Goal: Task Accomplishment & Management: Manage account settings

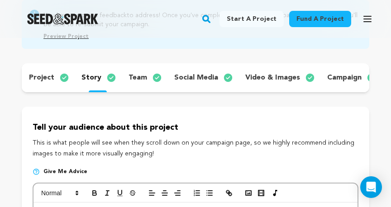
scroll to position [105, 0]
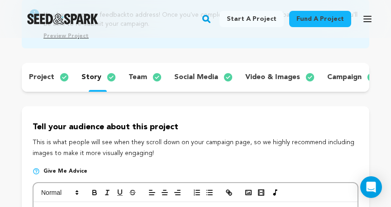
click at [91, 80] on p "story" at bounding box center [91, 77] width 20 height 11
click at [91, 79] on p "story" at bounding box center [91, 77] width 20 height 11
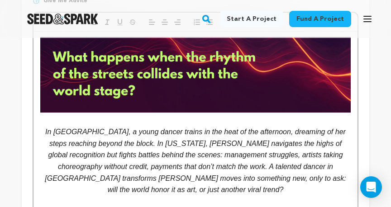
scroll to position [278, 0]
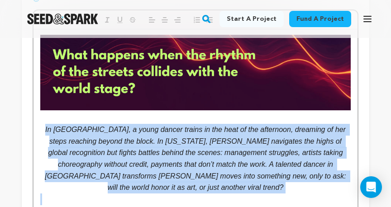
drag, startPoint x: 45, startPoint y: 131, endPoint x: 240, endPoint y: 195, distance: 205.2
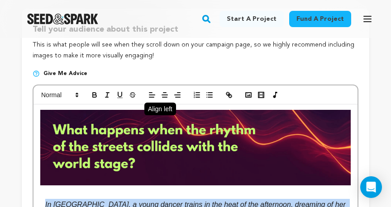
click at [154, 95] on line "button" at bounding box center [151, 95] width 5 height 0
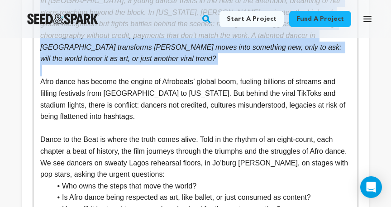
scroll to position [408, 0]
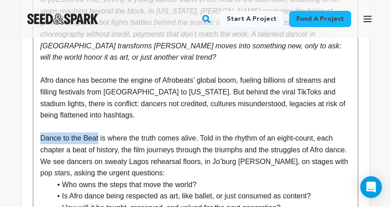
drag, startPoint x: 99, startPoint y: 138, endPoint x: 39, endPoint y: 140, distance: 60.2
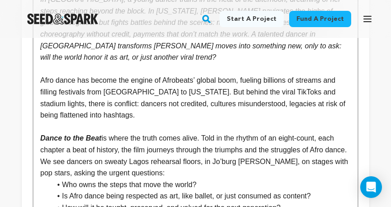
click at [67, 139] on em "Dance to the Beat" at bounding box center [70, 138] width 61 height 8
click at [77, 139] on em "Dance To the Beat" at bounding box center [71, 138] width 63 height 8
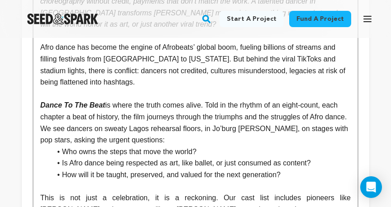
scroll to position [445, 0]
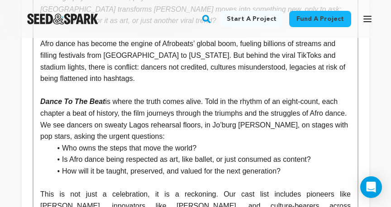
click at [180, 132] on p "Dance To The Beat is where the truth comes alive. Told in the rhythm of an eigh…" at bounding box center [195, 119] width 310 height 46
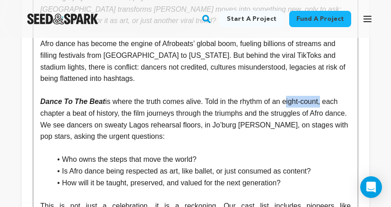
drag, startPoint x: 288, startPoint y: 103, endPoint x: 326, endPoint y: 104, distance: 37.5
click at [326, 104] on p "Dance To The Beat is where the truth comes alive. Told in the rhythm of an eigh…" at bounding box center [195, 119] width 310 height 46
click at [275, 141] on p "Dance To The Beat is where the truth comes alive. Told in the rhythm of an eigh…" at bounding box center [195, 119] width 310 height 46
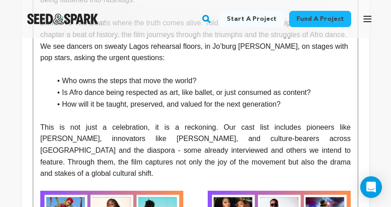
scroll to position [524, 0]
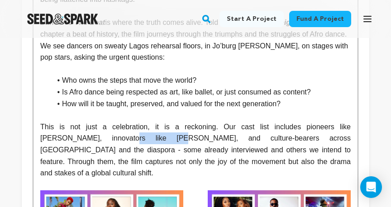
drag, startPoint x: 90, startPoint y: 139, endPoint x: 125, endPoint y: 139, distance: 34.8
click at [125, 139] on p "This is not just a celebration, it is a reckoning. Our cast list includes pione…" at bounding box center [195, 150] width 310 height 58
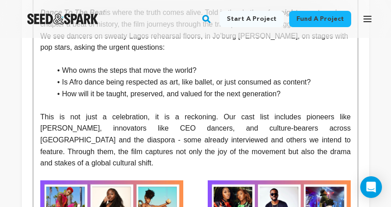
scroll to position [535, 0]
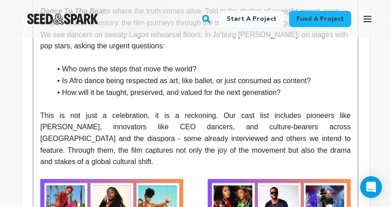
click at [142, 128] on p "This is not just a celebration, it is a reckoning. Our cast list includes pione…" at bounding box center [195, 139] width 310 height 58
click at [184, 128] on p "This is not just a celebration, it is a reckoning. Our cast list includes pione…" at bounding box center [195, 139] width 310 height 58
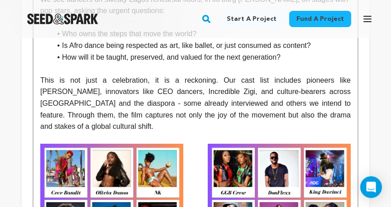
scroll to position [567, 0]
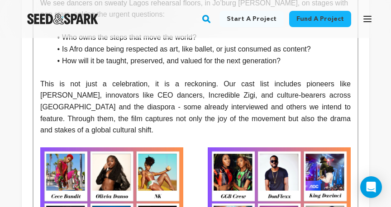
click at [180, 109] on p "This is not just a celebration, it is a reckoning. Our cast list includes pione…" at bounding box center [195, 107] width 310 height 58
click at [269, 108] on p "This is not just a celebration, it is a reckoning. Our cast list includes pione…" at bounding box center [195, 107] width 310 height 58
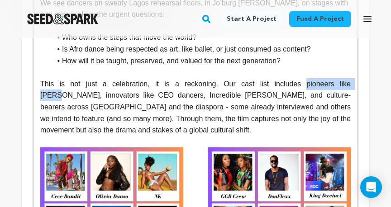
drag, startPoint x: 285, startPoint y: 85, endPoint x: 348, endPoint y: 88, distance: 62.5
click at [348, 88] on p "This is not just a celebration, it is a reckoning. Our cast list includes pione…" at bounding box center [195, 107] width 310 height 58
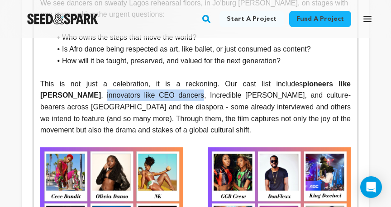
drag, startPoint x: 39, startPoint y: 95, endPoint x: 139, endPoint y: 94, distance: 99.5
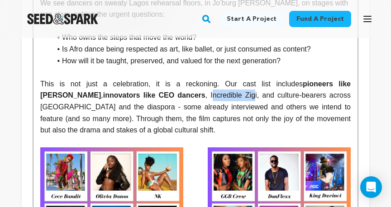
drag, startPoint x: 151, startPoint y: 94, endPoint x: 196, endPoint y: 97, distance: 44.8
click at [196, 97] on p "This is not just a celebration, it is a reckoning. Our cast list includes pione…" at bounding box center [195, 107] width 310 height 58
click at [194, 97] on p "This is not just a celebration, it is a reckoning. Our cast list includes pione…" at bounding box center [195, 107] width 310 height 58
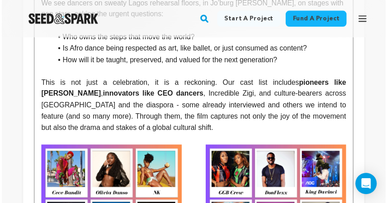
scroll to position [570, 0]
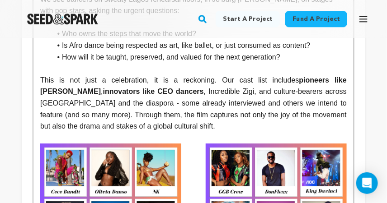
click at [149, 97] on p "This is not just a celebration, it is a reckoning. Our cast list includes pione…" at bounding box center [193, 104] width 307 height 58
drag, startPoint x: 147, startPoint y: 97, endPoint x: 196, endPoint y: 98, distance: 48.8
click at [196, 97] on p "This is not just a celebration, it is a reckoning. Our cast list includes pione…" at bounding box center [193, 104] width 307 height 58
click at [283, 84] on strong "pioneers like [PERSON_NAME]" at bounding box center [194, 85] width 308 height 19
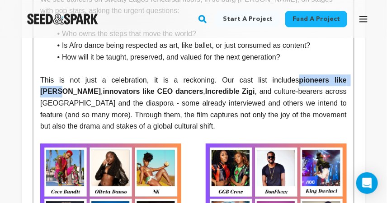
drag, startPoint x: 278, startPoint y: 84, endPoint x: 343, endPoint y: 88, distance: 65.3
click at [343, 88] on strong "pioneers like [PERSON_NAME]" at bounding box center [194, 85] width 308 height 19
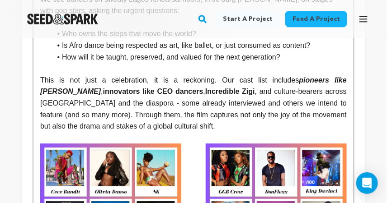
click at [103, 92] on strong "innovators like CEO dancers" at bounding box center [153, 92] width 100 height 8
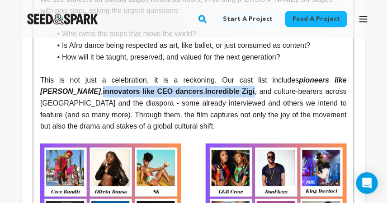
drag, startPoint x: 35, startPoint y: 93, endPoint x: 199, endPoint y: 100, distance: 164.3
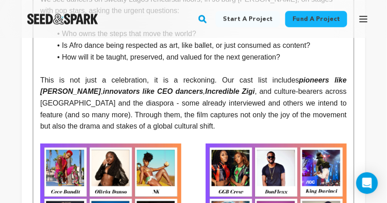
click at [200, 101] on p "This is not just a celebration, it is a reckoning. Our cast list includes pione…" at bounding box center [193, 104] width 307 height 58
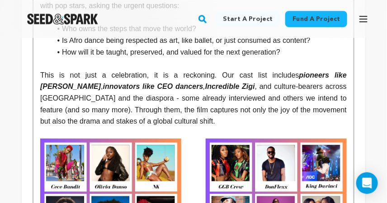
scroll to position [575, 0]
click at [172, 104] on p "This is not just a celebration, it is a reckoning. Our cast list includes pione…" at bounding box center [193, 99] width 307 height 58
click at [178, 104] on p "This is not just a celebration, it is a reckoning. Our cast list includes pione…" at bounding box center [193, 99] width 307 height 58
click at [270, 104] on p "This is not just a celebration, it is a reckoning. Our cast list includes pione…" at bounding box center [193, 99] width 307 height 58
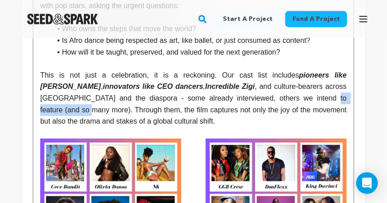
drag, startPoint x: 274, startPoint y: 104, endPoint x: 347, endPoint y: 104, distance: 73.3
click at [347, 104] on p "This is not just a celebration, it is a reckoning. Our cast list includes pione…" at bounding box center [193, 99] width 307 height 58
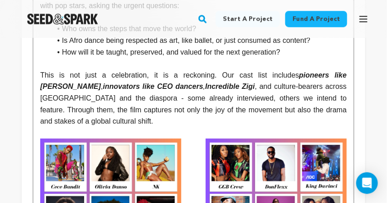
click at [191, 103] on p "This is not just a celebration, it is a reckoning. Our cast list includes pione…" at bounding box center [193, 99] width 307 height 58
drag, startPoint x: 193, startPoint y: 103, endPoint x: 167, endPoint y: 103, distance: 26.2
click at [167, 103] on p "This is not just a celebration, it is a reckoning. Our cast list includes pione…" at bounding box center [193, 99] width 307 height 58
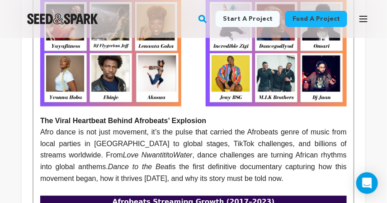
scroll to position [826, 0]
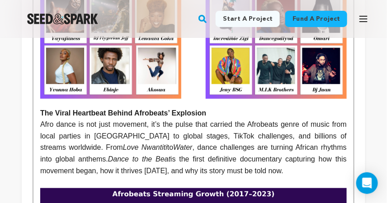
click at [57, 153] on p "Afro dance is not just movement, it’s the pulse that carried the Afrobeats genr…" at bounding box center [193, 148] width 307 height 58
drag, startPoint x: 61, startPoint y: 152, endPoint x: 142, endPoint y: 153, distance: 80.5
click at [142, 153] on p "Afro dance is not just movement, it’s the pulse that carried the Afrobeats genr…" at bounding box center [193, 148] width 307 height 58
click at [265, 128] on p "Afro dance is not just movement, it’s the pulse that carried the Afrobeats genr…" at bounding box center [193, 148] width 307 height 58
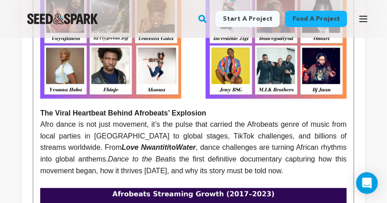
click at [279, 129] on p "Afro dance is not just movement, it’s the pulse that carried the Afrobeats genr…" at bounding box center [193, 148] width 307 height 58
click at [269, 142] on p "Afro dance is not just movement, it’s the pulse that carried the Afrobeats' gen…" at bounding box center [193, 148] width 307 height 58
click at [291, 129] on p "Afro dance is not just movement, it’s the pulse that carried the Afrobeats' gen…" at bounding box center [193, 148] width 307 height 58
drag, startPoint x: 74, startPoint y: 163, endPoint x: 133, endPoint y: 165, distance: 59.7
click at [133, 165] on p "Afro dance is not just movement, it’s the pulse that carried the Afrobeats genr…" at bounding box center [193, 148] width 307 height 58
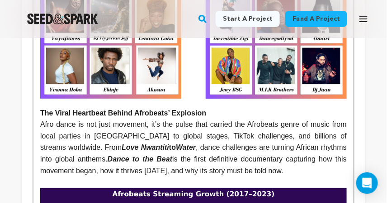
click at [108, 163] on em "Dance to the Beat" at bounding box center [140, 160] width 65 height 8
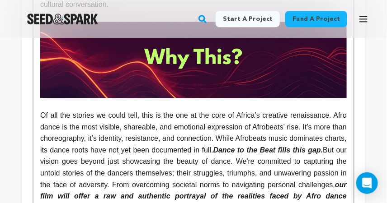
scroll to position [1352, 0]
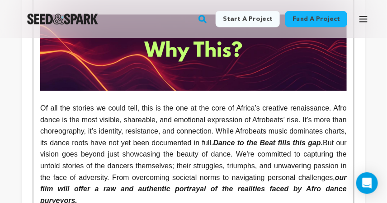
click at [277, 147] on em "Dance to the Beat fills this gap." at bounding box center [268, 143] width 110 height 8
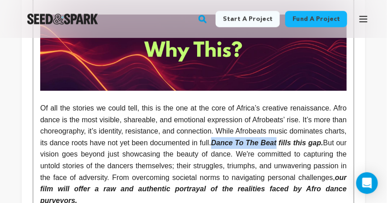
drag, startPoint x: 249, startPoint y: 148, endPoint x: 316, endPoint y: 148, distance: 67.4
click at [316, 147] on em "Dance To The Beat fills this gap." at bounding box center [267, 143] width 112 height 8
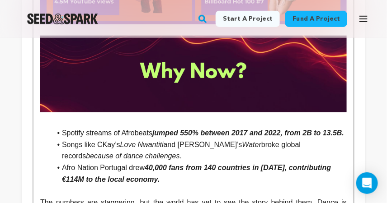
scroll to position [1719, 0]
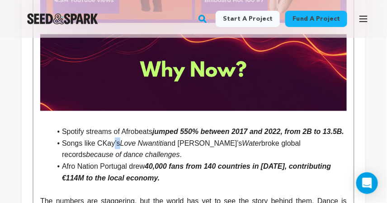
drag, startPoint x: 119, startPoint y: 158, endPoint x: 112, endPoint y: 159, distance: 7.3
click at [112, 159] on li "Songs like CKay’s Love Nwantiti and Tyla’s Water broke global records because o…" at bounding box center [199, 149] width 296 height 23
click at [99, 157] on li "Songs like CKay’s Love Nwantiti and Tyla’s Water broke global records because o…" at bounding box center [199, 149] width 296 height 23
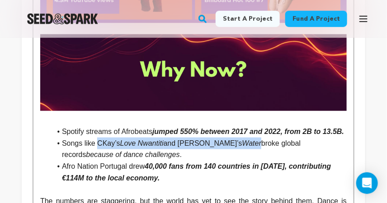
drag, startPoint x: 99, startPoint y: 158, endPoint x: 221, endPoint y: 163, distance: 122.2
click at [222, 161] on li "Songs like CKay’s Love Nwantiti and Tyla’s Water broke global records because o…" at bounding box center [199, 149] width 296 height 23
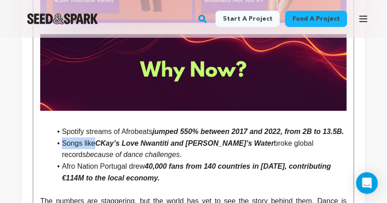
click at [203, 147] on em "CKay’s Love Nwantiti and Tyla’s Water" at bounding box center [184, 144] width 179 height 8
click at [181, 147] on em "CKay’s Love Nwantiti and Tyla’s Water" at bounding box center [184, 144] width 179 height 8
click at [182, 147] on em "CKay’s Love Nwantiti and Tyla’s Water" at bounding box center [184, 144] width 179 height 8
click at [199, 147] on em "[PERSON_NAME]’s Water" at bounding box center [225, 144] width 89 height 8
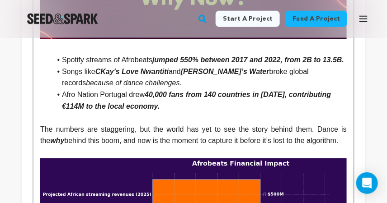
scroll to position [1791, 0]
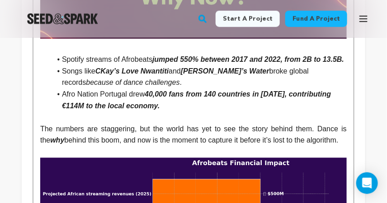
click at [146, 123] on p at bounding box center [193, 118] width 307 height 12
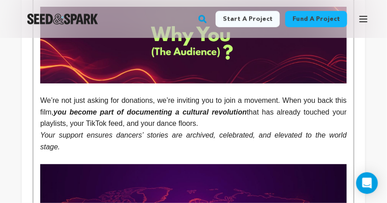
scroll to position [2131, 0]
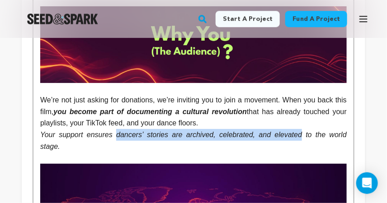
drag, startPoint x: 118, startPoint y: 151, endPoint x: 303, endPoint y: 155, distance: 185.4
click at [303, 151] on em "Your support ensures dancers’ stories are archived, celebrated, and elevated to…" at bounding box center [194, 140] width 308 height 19
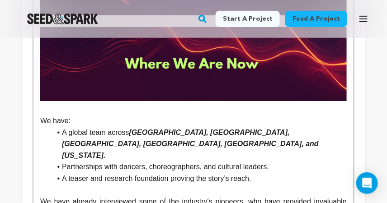
scroll to position [2452, 0]
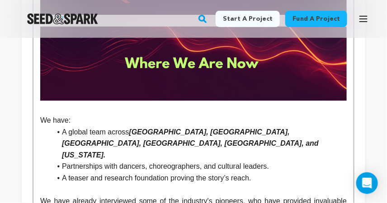
click at [214, 149] on em "[GEOGRAPHIC_DATA], [GEOGRAPHIC_DATA], [GEOGRAPHIC_DATA], [GEOGRAPHIC_DATA], [GE…" at bounding box center [191, 143] width 259 height 31
click at [178, 149] on em "Lagos, Accra, Kinshasa(?), Johannesburg, Atlanta, and New York." at bounding box center [196, 143] width 268 height 31
click at [223, 149] on em "Lagos, Accra, Kinshasa(?), Johannesburg, Atlanta, and New York." at bounding box center [196, 143] width 268 height 31
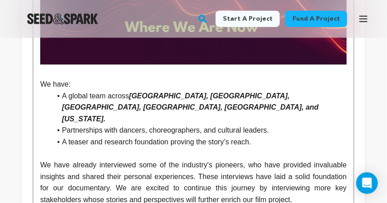
scroll to position [2489, 0]
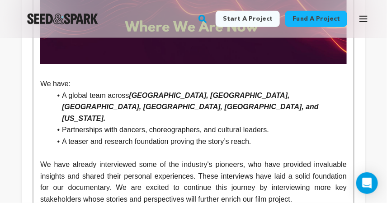
click at [220, 159] on p at bounding box center [193, 154] width 307 height 12
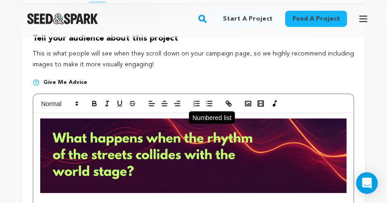
scroll to position [195, 0]
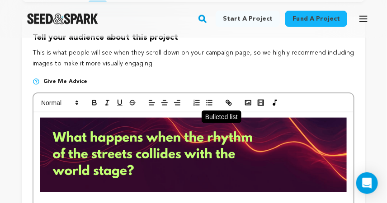
click at [211, 107] on icon "button" at bounding box center [209, 103] width 8 height 8
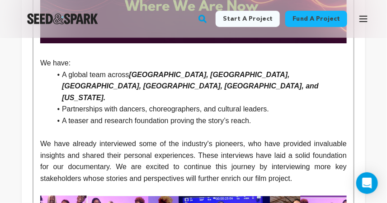
scroll to position [2505, 0]
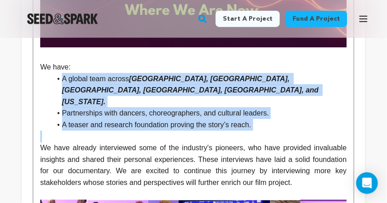
drag, startPoint x: 54, startPoint y: 94, endPoint x: 274, endPoint y: 141, distance: 225.2
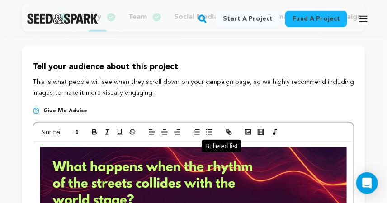
scroll to position [166, 0]
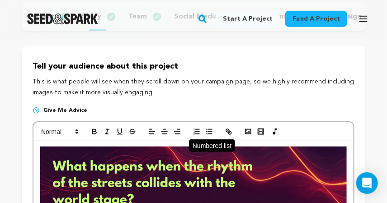
click at [197, 136] on icon "button" at bounding box center [197, 132] width 8 height 8
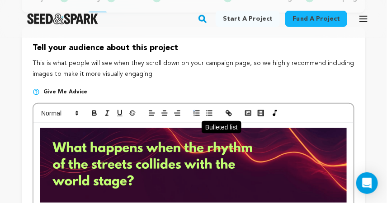
scroll to position [187, 0]
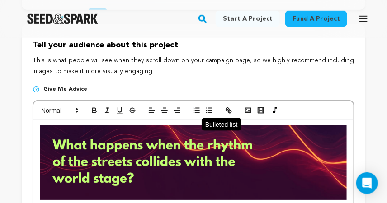
click at [210, 113] on icon "button" at bounding box center [209, 111] width 8 height 8
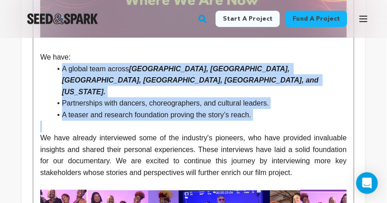
scroll to position [2516, 0]
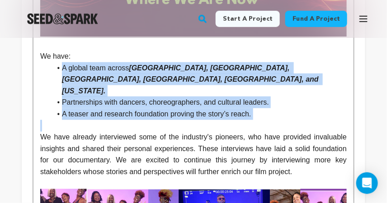
click at [208, 118] on li "A teaser and research foundation proving the story’s reach." at bounding box center [199, 115] width 296 height 12
click at [198, 130] on p at bounding box center [193, 126] width 307 height 12
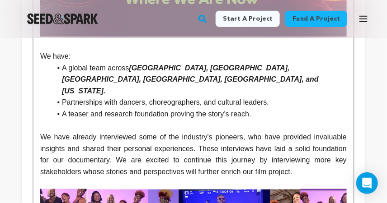
click at [196, 136] on p "We have already interviewed some of the industry's pioneers, who have provided …" at bounding box center [193, 155] width 307 height 46
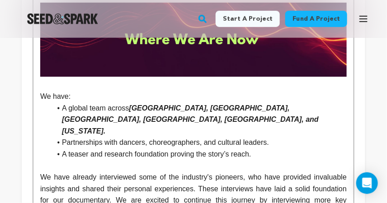
scroll to position [2478, 0]
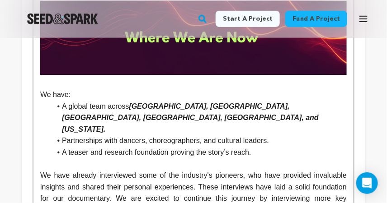
click at [142, 170] on p at bounding box center [193, 165] width 307 height 12
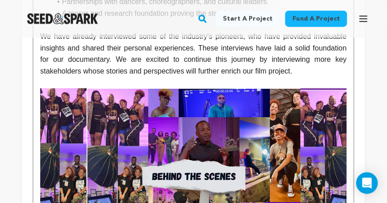
scroll to position [2618, 0]
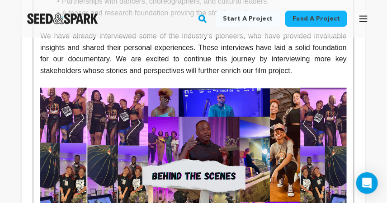
click at [184, 113] on img at bounding box center [193, 174] width 307 height 172
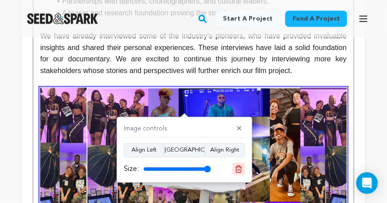
click at [241, 169] on icon at bounding box center [239, 169] width 8 height 8
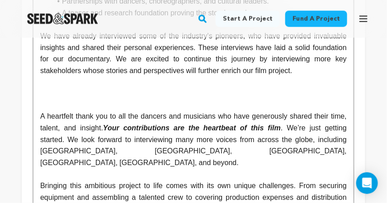
click at [137, 100] on p at bounding box center [193, 94] width 307 height 12
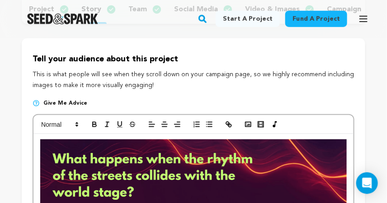
scroll to position [154, 0]
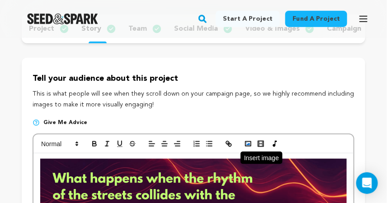
click at [247, 146] on rect "button" at bounding box center [248, 144] width 5 height 5
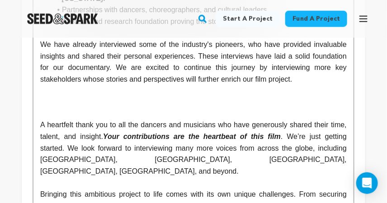
scroll to position [2609, 0]
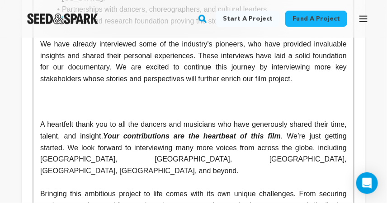
click at [309, 85] on p "We have already interviewed some of the industry's pioneers, who have provided …" at bounding box center [193, 61] width 307 height 46
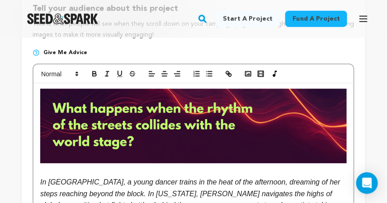
scroll to position [216, 0]
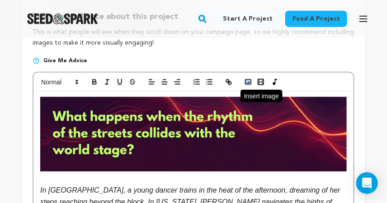
click at [246, 86] on icon "button" at bounding box center [248, 82] width 8 height 8
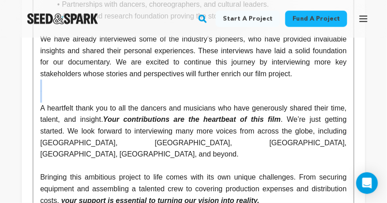
click at [119, 103] on p at bounding box center [193, 97] width 307 height 12
click at [94, 97] on p at bounding box center [193, 97] width 307 height 12
click at [86, 112] on p "A heartfelt thank you to all the dancers and musicians who have generously shar…" at bounding box center [193, 132] width 307 height 58
click at [71, 92] on p at bounding box center [193, 86] width 307 height 12
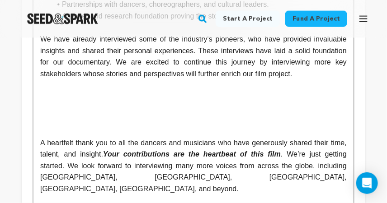
click at [52, 98] on p at bounding box center [193, 97] width 307 height 12
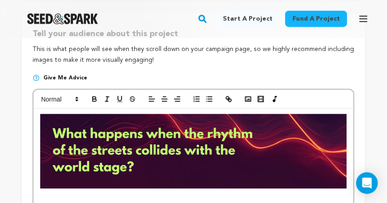
scroll to position [208, 0]
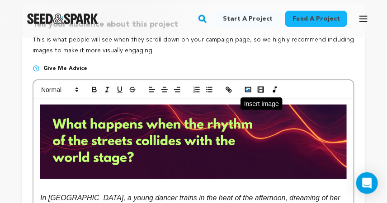
click at [247, 94] on icon "button" at bounding box center [248, 90] width 8 height 8
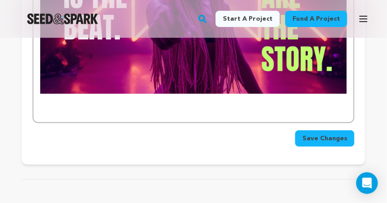
scroll to position [3984, 0]
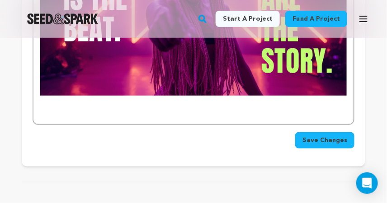
click at [321, 145] on span "Save Changes" at bounding box center [324, 140] width 45 height 9
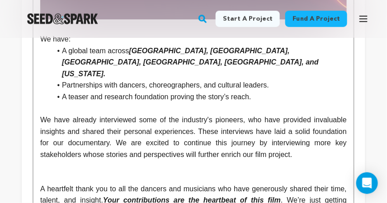
scroll to position [2533, 0]
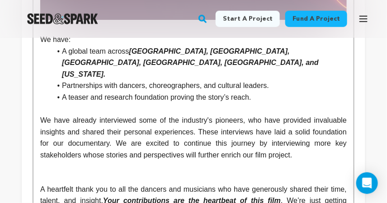
click at [120, 170] on p at bounding box center [193, 167] width 307 height 12
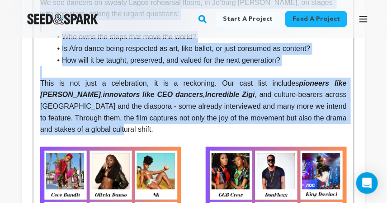
scroll to position [567, 0]
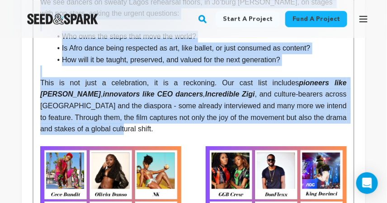
drag, startPoint x: 40, startPoint y: 72, endPoint x: 93, endPoint y: 129, distance: 77.1
copy div "In Lagos, a young dancer trains in the heat of the afternoon, dreaming of her s…"
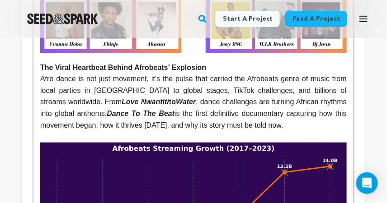
scroll to position [873, 0]
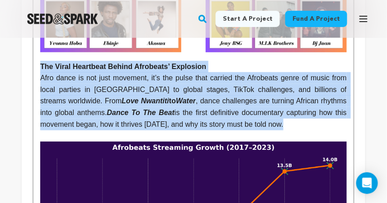
drag, startPoint x: 39, startPoint y: 71, endPoint x: 306, endPoint y: 129, distance: 272.5
copy div "The Viral Heartbeat Behind Afrobeats’ Explosion Afro dance is not just movement…"
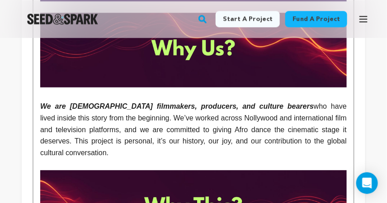
scroll to position [1198, 0]
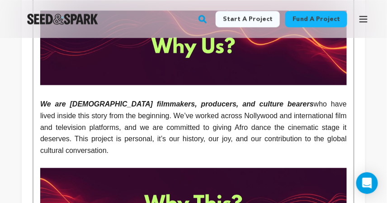
drag, startPoint x: 39, startPoint y: 108, endPoint x: 114, endPoint y: 157, distance: 89.9
copy p "We are African filmmakers, producers, and culture bearers who have lived inside…"
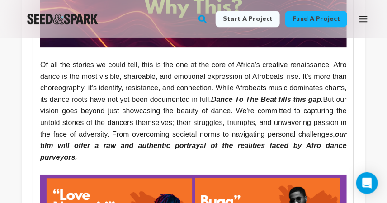
scroll to position [1396, 0]
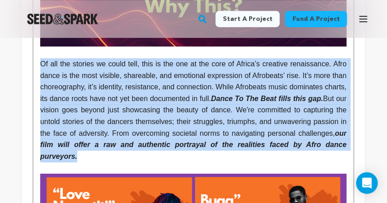
drag, startPoint x: 40, startPoint y: 67, endPoint x: 169, endPoint y: 160, distance: 158.1
click at [169, 160] on p "Of all the stories we could tell, this is the one at the core of Africa’s creat…" at bounding box center [193, 110] width 307 height 104
copy p "Of all the stories we could tell, this is the one at the core of Africa’s creat…"
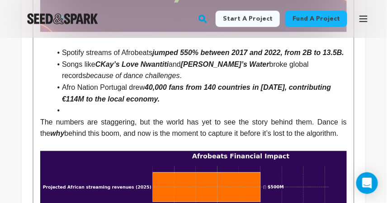
scroll to position [1799, 0]
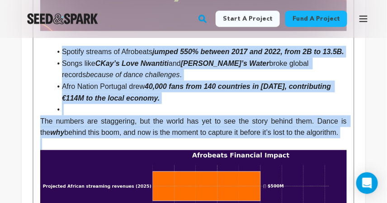
drag, startPoint x: 49, startPoint y: 56, endPoint x: 260, endPoint y: 155, distance: 233.4
copy div "Spotify streams of Afrobeats jumped 550% between 2017 and 2022, from 2B to 13.5…"
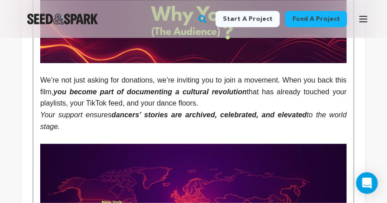
scroll to position [2160, 0]
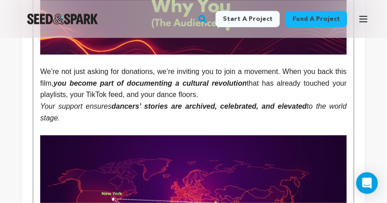
drag, startPoint x: 38, startPoint y: 88, endPoint x: 82, endPoint y: 136, distance: 64.9
click at [82, 135] on div "In Lagos, a young dancer trains in the heat of the afternoon, dreaming of her s…" at bounding box center [193, 41] width 320 height 3789
copy div "We’re not just asking for donations, we’re inviting you to join a movement. Whe…"
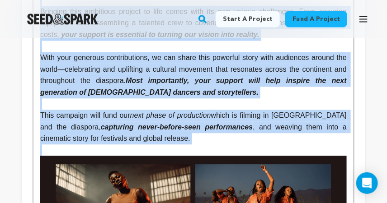
scroll to position [2770, 0]
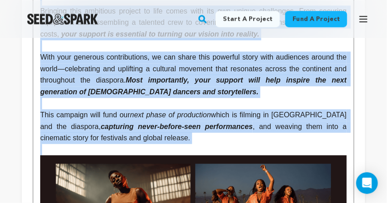
drag, startPoint x: 42, startPoint y: 103, endPoint x: 132, endPoint y: 137, distance: 96.5
copy div "We have: A global team across Lagos, Accra, Kinshasa, Johannesburg, Atlanta, an…"
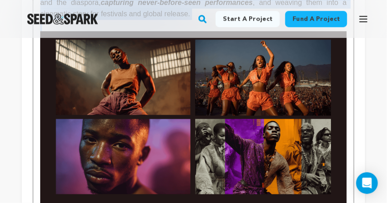
scroll to position [2871, 0]
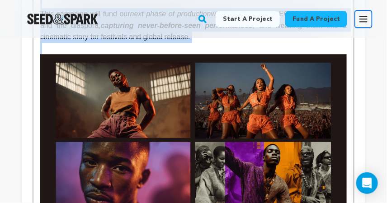
click at [367, 19] on icon "button" at bounding box center [363, 19] width 11 height 11
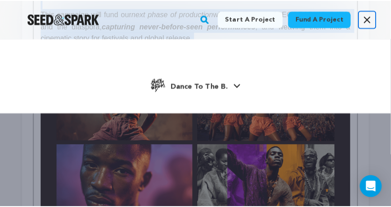
scroll to position [2884, 0]
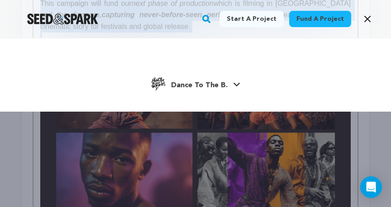
click at [226, 82] on span "Dance To The B." at bounding box center [199, 85] width 57 height 7
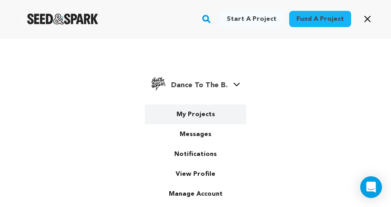
click at [185, 115] on link "My Projects" at bounding box center [195, 114] width 101 height 20
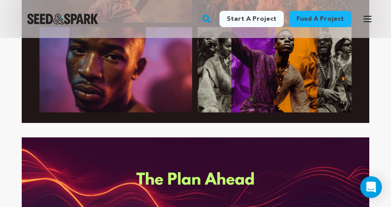
scroll to position [4187, 0]
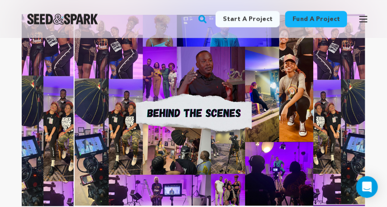
scroll to position [3383, 0]
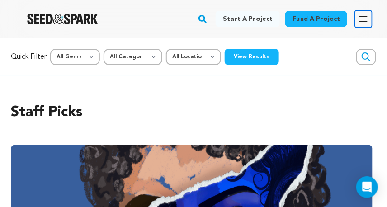
click at [365, 20] on icon "button" at bounding box center [363, 19] width 11 height 11
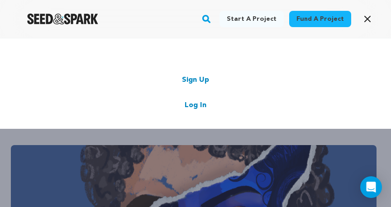
click at [189, 102] on link "Log In" at bounding box center [195, 105] width 22 height 11
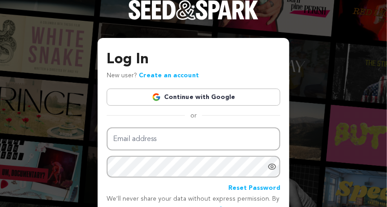
click at [186, 99] on link "Continue with Google" at bounding box center [194, 97] width 174 height 17
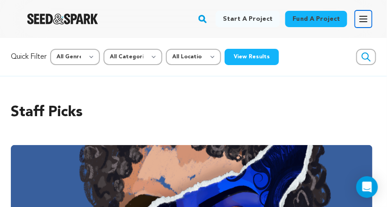
click at [365, 21] on icon "button" at bounding box center [363, 18] width 7 height 5
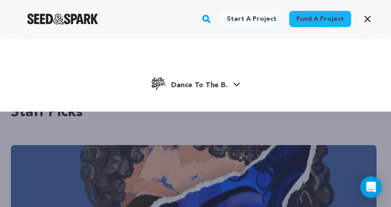
click at [215, 84] on span "Dance To The B." at bounding box center [199, 85] width 57 height 7
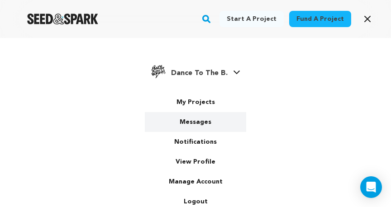
scroll to position [13, 0]
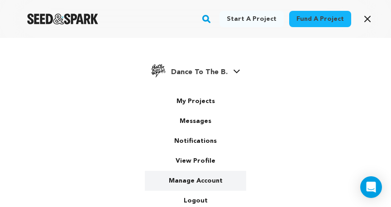
click at [192, 179] on link "Manage Account" at bounding box center [195, 181] width 101 height 20
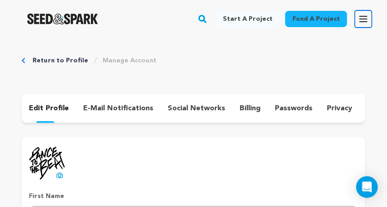
click at [361, 23] on icon "button" at bounding box center [363, 19] width 11 height 11
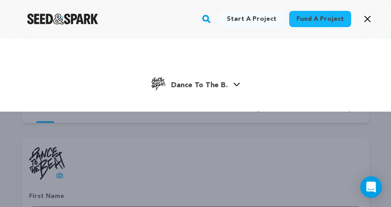
click at [211, 84] on span "Dance To The B." at bounding box center [199, 85] width 57 height 7
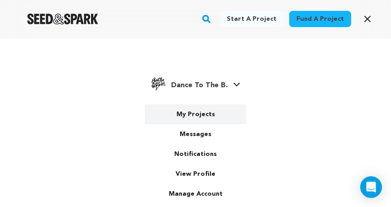
click at [182, 115] on link "My Projects" at bounding box center [195, 114] width 101 height 20
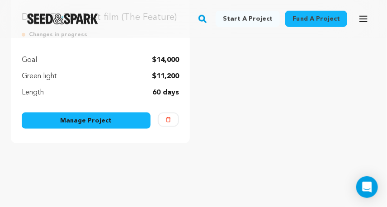
scroll to position [265, 0]
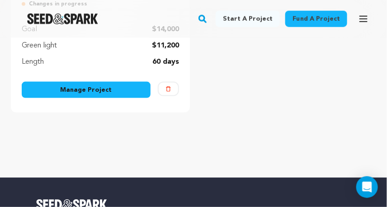
click at [117, 94] on link "Manage Project" at bounding box center [86, 90] width 129 height 16
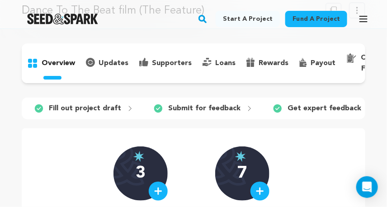
click at [56, 62] on p "overview" at bounding box center [58, 63] width 33 height 11
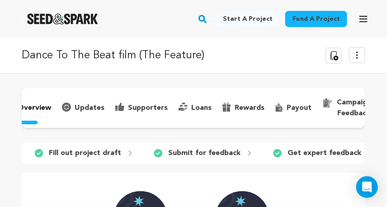
scroll to position [0, 30]
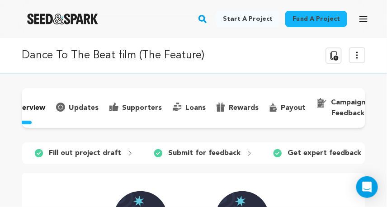
drag, startPoint x: 339, startPoint y: 57, endPoint x: 345, endPoint y: 55, distance: 6.5
click at [345, 55] on div "Delete Campaign Copy public preview link View project Edit Project View more op…" at bounding box center [343, 55] width 43 height 17
click at [357, 55] on icon at bounding box center [357, 55] width 11 height 11
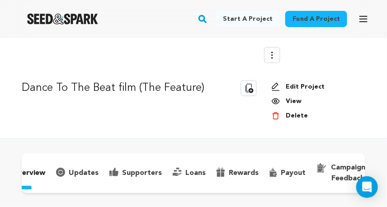
click at [296, 100] on link "View" at bounding box center [314, 101] width 87 height 9
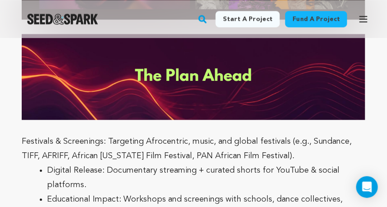
scroll to position [4269, 0]
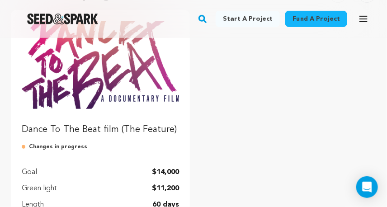
scroll to position [190, 0]
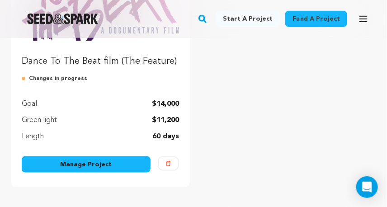
click at [104, 165] on link "Manage Project" at bounding box center [86, 164] width 129 height 16
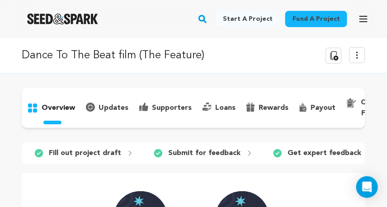
click at [354, 57] on icon at bounding box center [357, 55] width 11 height 11
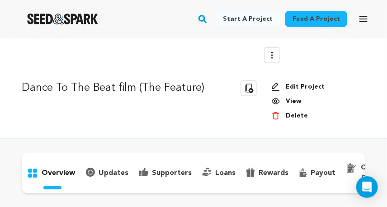
click at [301, 85] on link "Edit Project" at bounding box center [314, 86] width 87 height 9
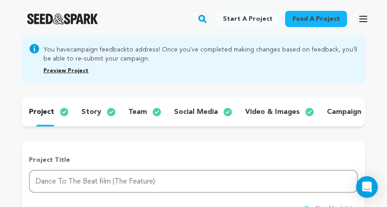
scroll to position [97, 0]
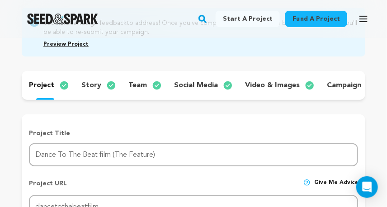
click at [95, 88] on p "story" at bounding box center [91, 85] width 20 height 11
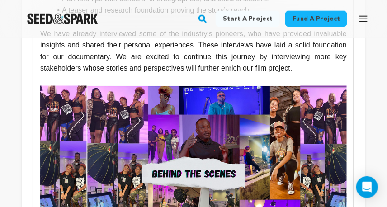
scroll to position [2608, 0]
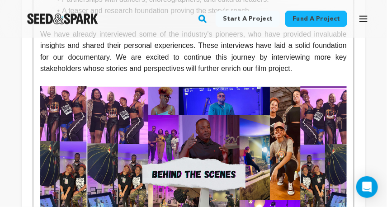
click at [158, 131] on img at bounding box center [193, 172] width 307 height 172
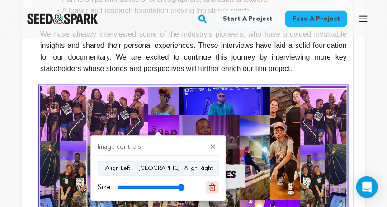
click at [212, 188] on line at bounding box center [212, 188] width 0 height 2
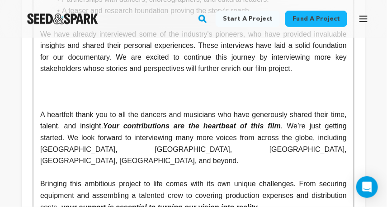
click at [90, 86] on p at bounding box center [193, 92] width 307 height 12
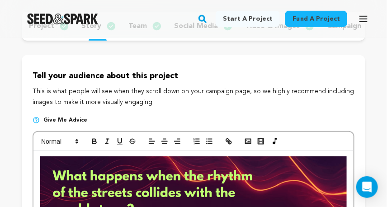
scroll to position [186, 0]
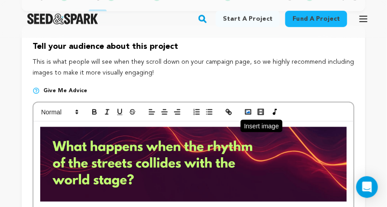
click at [246, 116] on icon "button" at bounding box center [248, 112] width 8 height 8
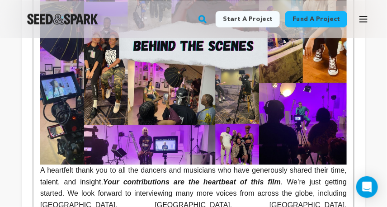
scroll to position [2776, 0]
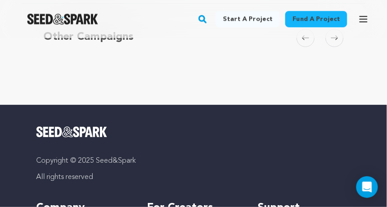
scroll to position [4302, 0]
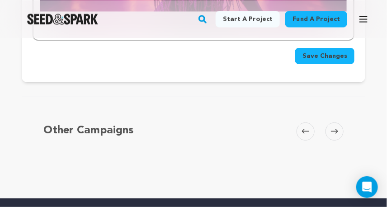
click at [327, 61] on span "Save Changes" at bounding box center [324, 56] width 45 height 9
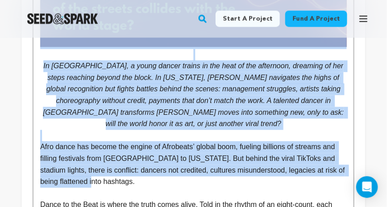
scroll to position [339, 0]
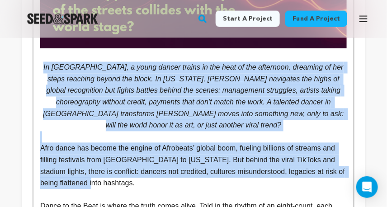
drag, startPoint x: 89, startPoint y: 150, endPoint x: 43, endPoint y: 71, distance: 91.6
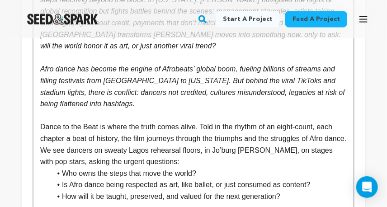
scroll to position [439, 0]
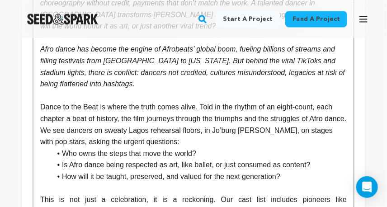
click at [169, 147] on p "Dance to the Beat is where the truth comes alive. Told in the rhythm of an eigh…" at bounding box center [193, 124] width 307 height 46
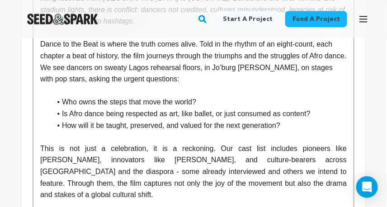
scroll to position [516, 0]
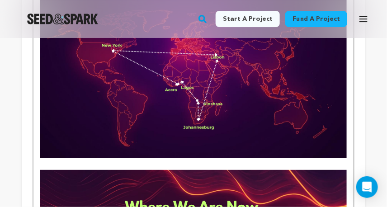
click at [280, 151] on img at bounding box center [193, 73] width 307 height 172
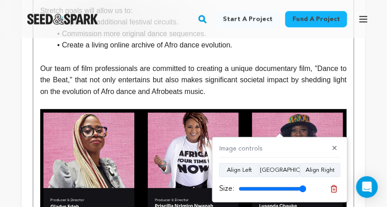
scroll to position [3538, 0]
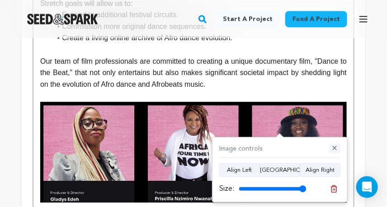
click at [335, 149] on button "✕" at bounding box center [334, 148] width 11 height 9
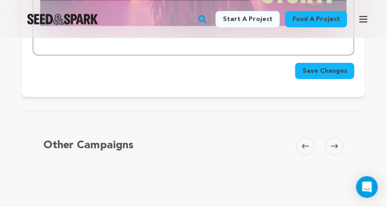
scroll to position [4193, 0]
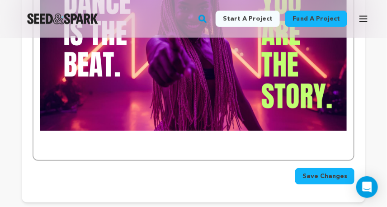
click at [330, 181] on span "Save Changes" at bounding box center [324, 176] width 45 height 9
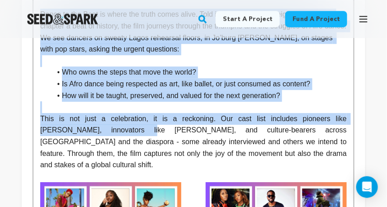
scroll to position [532, 0]
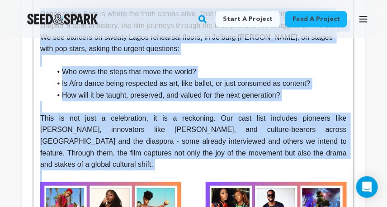
drag, startPoint x: 40, startPoint y: 118, endPoint x: 281, endPoint y: 164, distance: 245.5
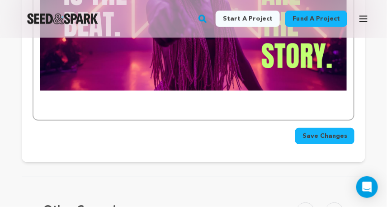
scroll to position [4236, 0]
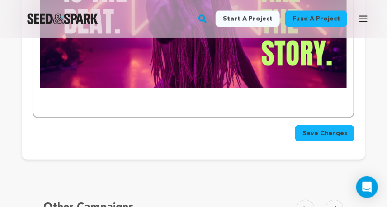
click at [312, 142] on button "Save Changes" at bounding box center [324, 133] width 59 height 16
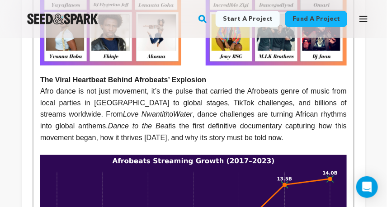
scroll to position [860, 0]
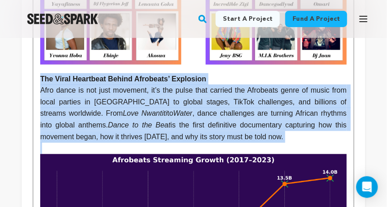
drag, startPoint x: 40, startPoint y: 80, endPoint x: 255, endPoint y: 148, distance: 225.8
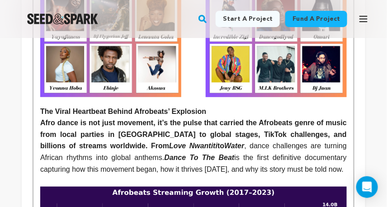
scroll to position [829, 0]
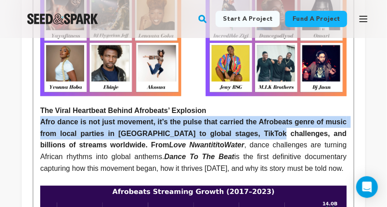
drag, startPoint x: 40, startPoint y: 124, endPoint x: 291, endPoint y: 141, distance: 251.5
click at [291, 141] on strong "Afro dance is not just movement, it’s the pulse that carried the Afrobeats genr…" at bounding box center [194, 133] width 308 height 31
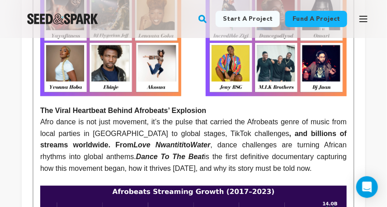
click at [136, 156] on em "Dance To The Beat" at bounding box center [170, 157] width 68 height 8
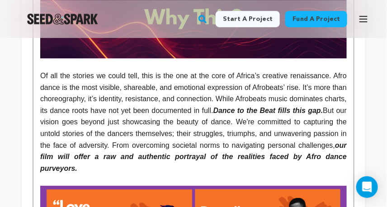
scroll to position [1385, 0]
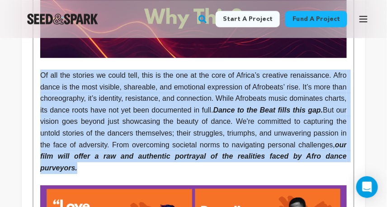
drag, startPoint x: 40, startPoint y: 80, endPoint x: 154, endPoint y: 175, distance: 147.7
click at [154, 174] on p "Of all the stories we could tell, this is the one at the core of Africa’s creat…" at bounding box center [193, 122] width 307 height 104
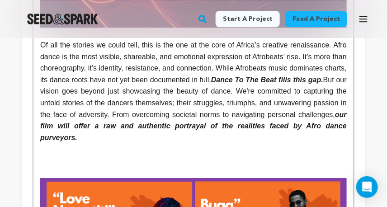
scroll to position [1425, 0]
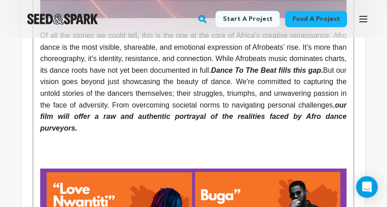
click at [132, 163] on p at bounding box center [193, 163] width 307 height 12
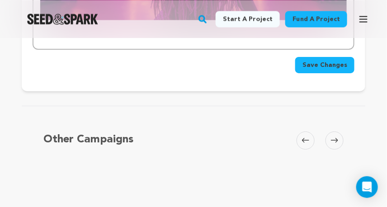
scroll to position [4258, 0]
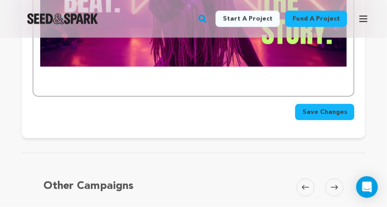
click at [326, 120] on button "Save Changes" at bounding box center [324, 112] width 59 height 16
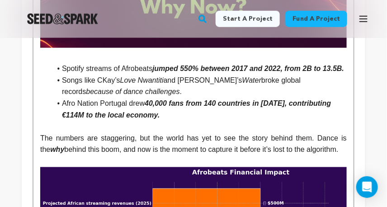
scroll to position [1783, 0]
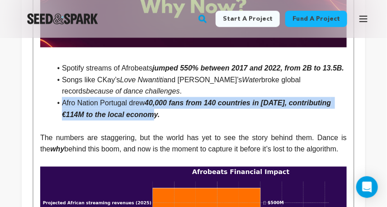
drag, startPoint x: 172, startPoint y: 131, endPoint x: 122, endPoint y: 106, distance: 56.4
click at [122, 107] on ul "Spotify streams of Afrobeats jumped 550% between 2017 and 2022, from 2B to 13.5…" at bounding box center [193, 91] width 307 height 58
click at [122, 97] on li "Songs like CKay’s Love Nwantiti and Tyla’s Water broke global records because o…" at bounding box center [199, 85] width 296 height 23
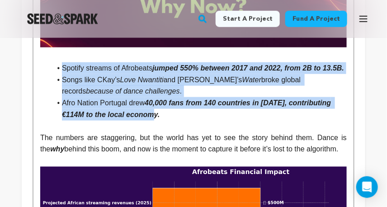
drag, startPoint x: 163, startPoint y: 132, endPoint x: 59, endPoint y: 70, distance: 121.4
click at [59, 70] on ul "Spotify streams of Afrobeats jumped 550% between 2017 and 2022, from 2B to 13.5…" at bounding box center [193, 91] width 307 height 58
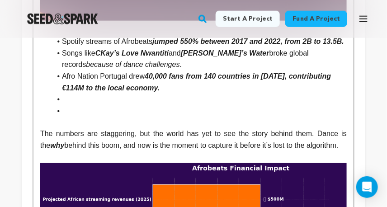
scroll to position [1810, 0]
click at [120, 117] on li at bounding box center [199, 111] width 296 height 12
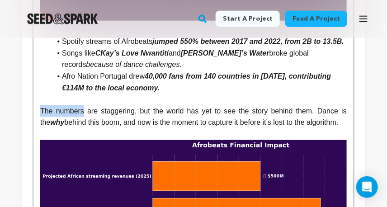
click at [84, 121] on p "The numbers are staggering, but the world has yet to see the story behind them.…" at bounding box center [193, 116] width 307 height 23
click at [80, 105] on p at bounding box center [193, 100] width 307 height 12
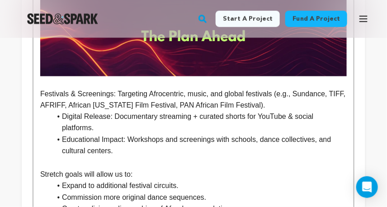
scroll to position [3366, 0]
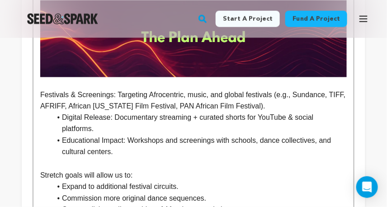
click at [104, 158] on p at bounding box center [193, 164] width 307 height 12
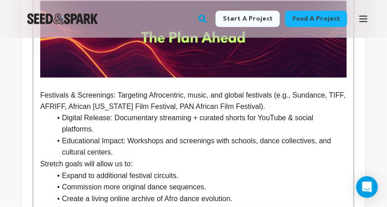
scroll to position [3365, 0]
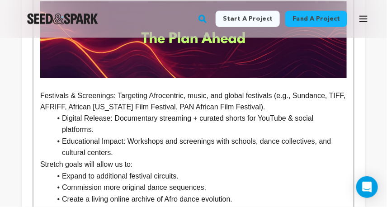
click at [286, 100] on p "Festivals & Screenings: Targeting Afrocentric, music, and global festivals (e.g…" at bounding box center [193, 101] width 307 height 23
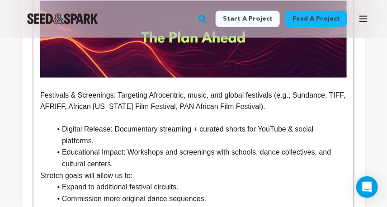
scroll to position [3366, 0]
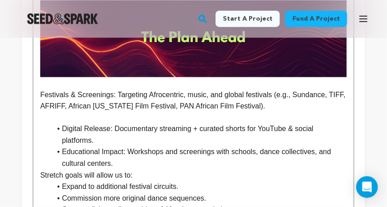
click at [211, 161] on li "Educational Impact: Workshops and screenings with schools, dance collectives, a…" at bounding box center [199, 158] width 296 height 23
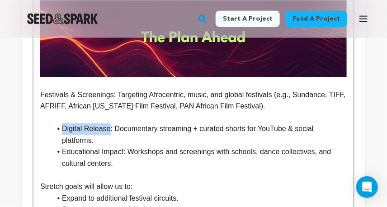
drag, startPoint x: 111, startPoint y: 123, endPoint x: 63, endPoint y: 122, distance: 47.9
click at [63, 123] on li "Digital Release: Documentary streaming + curated shorts for YouTube & social pl…" at bounding box center [199, 134] width 296 height 23
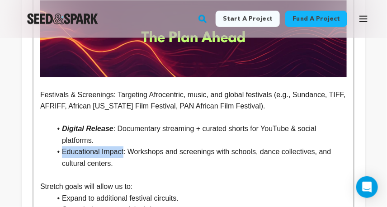
drag, startPoint x: 125, startPoint y: 147, endPoint x: 62, endPoint y: 142, distance: 63.1
click at [62, 147] on li "Educational Impact: Workshops and screenings with schools, dance collectives, a…" at bounding box center [199, 158] width 296 height 23
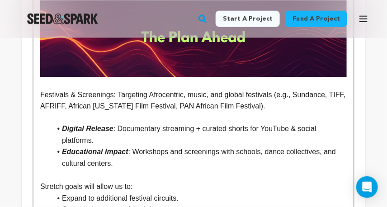
click at [108, 181] on p "Stretch goals will allow us to:" at bounding box center [193, 187] width 307 height 12
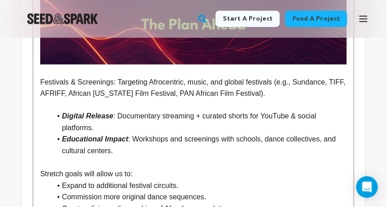
scroll to position [3372, 0]
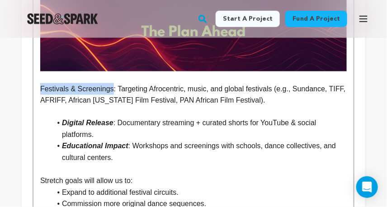
drag, startPoint x: 112, startPoint y: 82, endPoint x: 32, endPoint y: 79, distance: 80.1
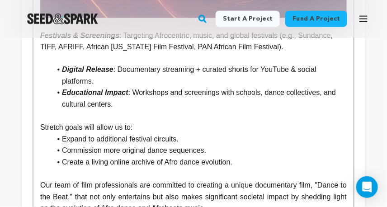
scroll to position [3425, 0]
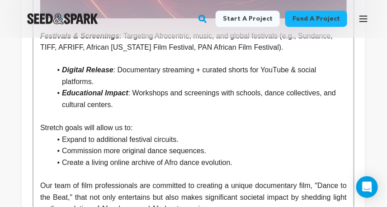
click at [143, 124] on p "Stretch goals will allow us to:" at bounding box center [193, 129] width 307 height 12
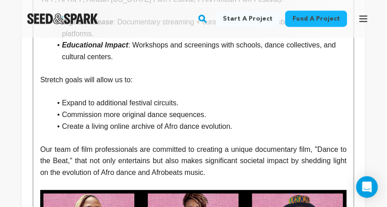
scroll to position [3476, 0]
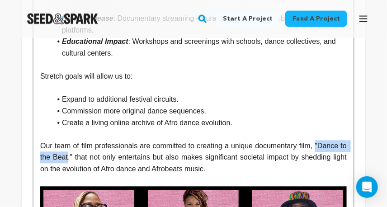
drag, startPoint x: 322, startPoint y: 139, endPoint x: 77, endPoint y: 149, distance: 245.7
click at [77, 149] on p "Our team of film professionals are committed to creating a unique documentary f…" at bounding box center [193, 158] width 307 height 35
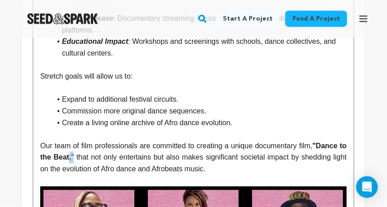
drag, startPoint x: 83, startPoint y: 150, endPoint x: 79, endPoint y: 151, distance: 4.5
click at [79, 151] on p "Our team of film professionals are committed to creating a unique documentary f…" at bounding box center [193, 158] width 307 height 35
click at [325, 142] on strong ""Dance to the Beat,"" at bounding box center [194, 151] width 308 height 19
click at [85, 150] on p "Our team of film professionals are committed to creating a unique documentary f…" at bounding box center [193, 158] width 307 height 35
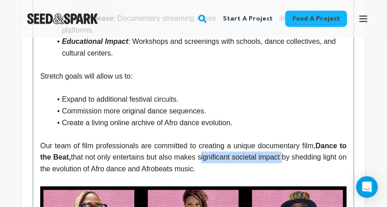
drag, startPoint x: 217, startPoint y: 151, endPoint x: 303, endPoint y: 154, distance: 86.4
click at [303, 154] on p "Our team of film professionals are committed to creating a unique documentary f…" at bounding box center [193, 158] width 307 height 35
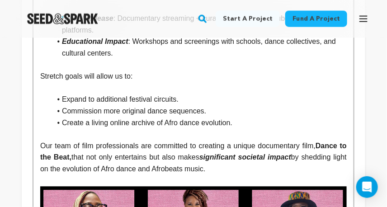
click at [318, 153] on p "Our team of film professionals are committed to creating a unique documentary f…" at bounding box center [193, 158] width 307 height 35
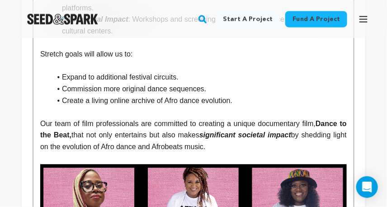
scroll to position [3500, 0]
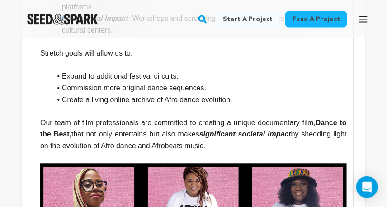
click at [104, 63] on p at bounding box center [193, 65] width 307 height 12
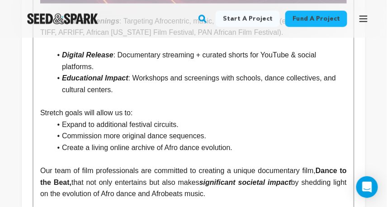
scroll to position [3436, 0]
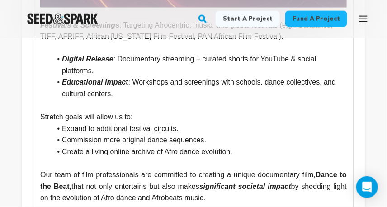
click at [90, 100] on p at bounding box center [193, 106] width 307 height 12
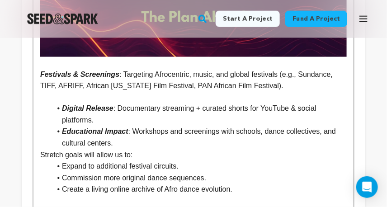
scroll to position [3382, 0]
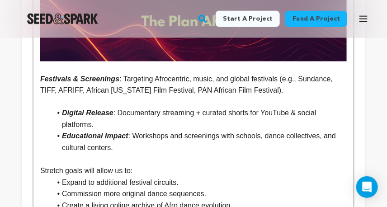
click at [140, 167] on p "Stretch goals will allow us to:" at bounding box center [193, 171] width 307 height 12
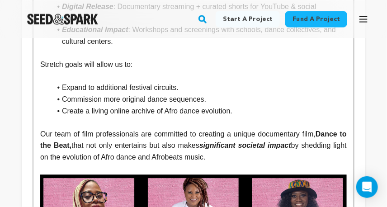
scroll to position [3488, 0]
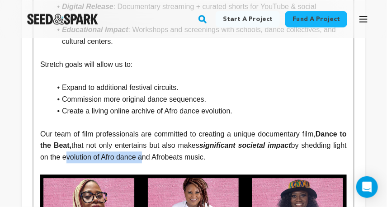
drag, startPoint x: 80, startPoint y: 151, endPoint x: 156, endPoint y: 151, distance: 76.4
click at [156, 151] on p "Our team of film professionals are committed to creating a unique documentary f…" at bounding box center [193, 145] width 307 height 35
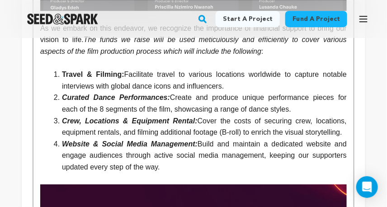
scroll to position [3753, 0]
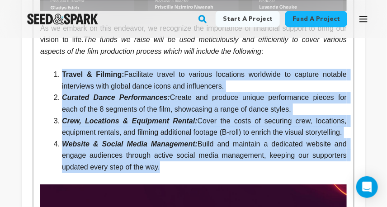
drag, startPoint x: 165, startPoint y: 174, endPoint x: 56, endPoint y: 71, distance: 150.0
click at [56, 71] on ol "Travel & Filming: Facilitate travel to various locations worldwide to capture n…" at bounding box center [193, 121] width 307 height 104
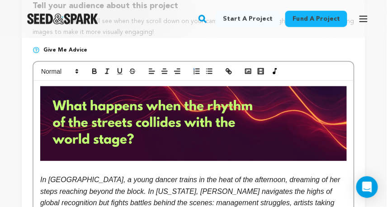
scroll to position [233, 0]
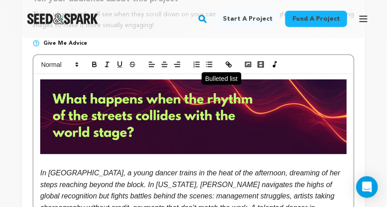
click at [208, 67] on icon "button" at bounding box center [209, 65] width 8 height 8
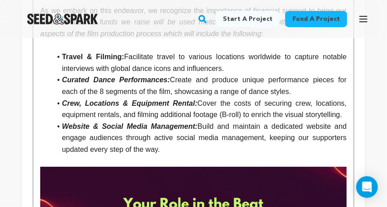
scroll to position [3771, 0]
click at [198, 116] on li "Crew, Locations & Equipment Rental: Cover the costs of securing crew, locations…" at bounding box center [199, 109] width 296 height 23
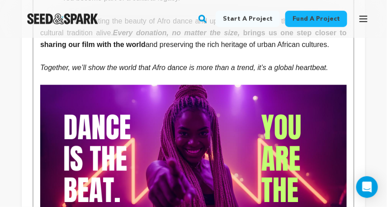
scroll to position [4090, 0]
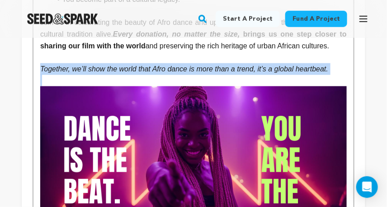
drag, startPoint x: 42, startPoint y: 85, endPoint x: 271, endPoint y: 93, distance: 229.4
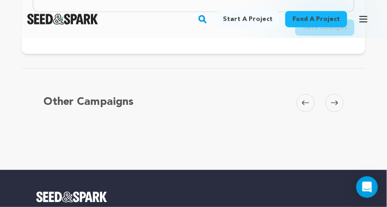
scroll to position [4288, 0]
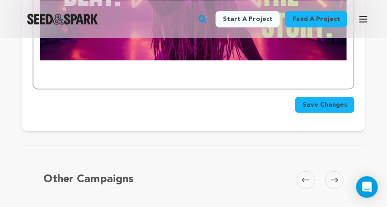
click at [318, 109] on span "Save Changes" at bounding box center [324, 104] width 45 height 9
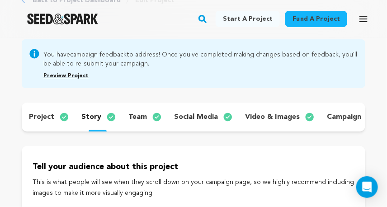
scroll to position [71, 0]
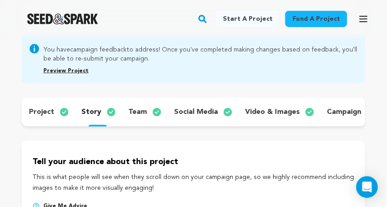
click at [331, 114] on p "campaign" at bounding box center [344, 112] width 34 height 11
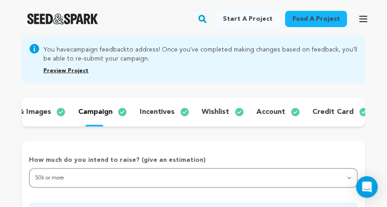
scroll to position [0, 250]
click at [321, 107] on p "credit card" at bounding box center [332, 112] width 41 height 11
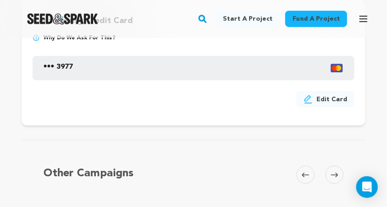
scroll to position [211, 0]
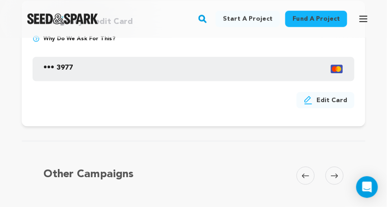
click at [319, 104] on button "Edit Card" at bounding box center [326, 100] width 58 height 16
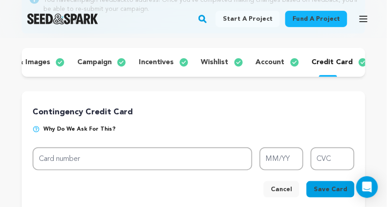
scroll to position [120, 0]
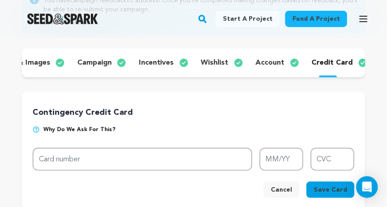
click at [256, 66] on p "account" at bounding box center [270, 62] width 29 height 11
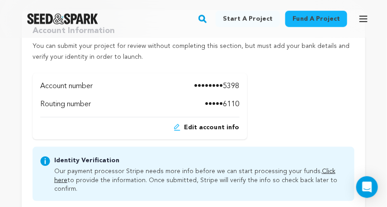
scroll to position [224, 0]
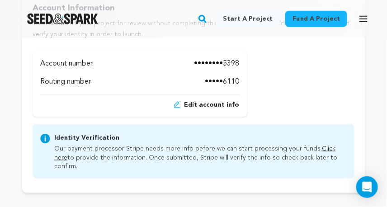
click at [328, 152] on link "Click here" at bounding box center [194, 153] width 281 height 15
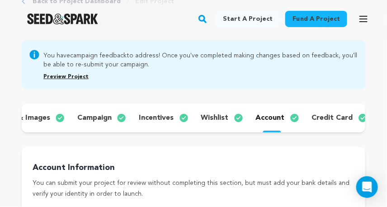
scroll to position [64, 0]
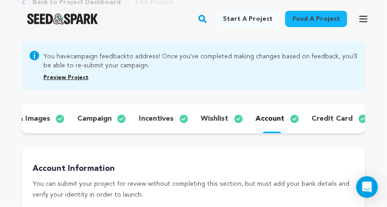
click at [218, 119] on p "wishlist" at bounding box center [215, 118] width 28 height 11
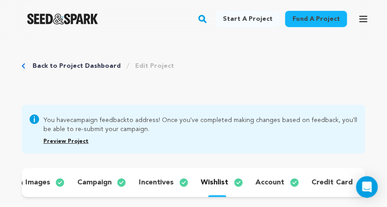
click at [158, 182] on p "incentives" at bounding box center [156, 182] width 35 height 11
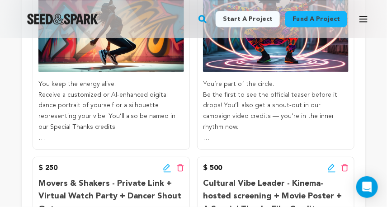
scroll to position [600, 0]
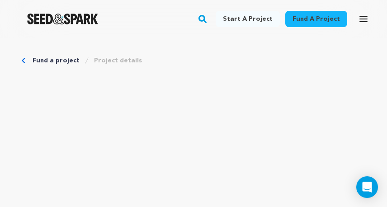
scroll to position [4269, 0]
